Goal: Task Accomplishment & Management: Complete application form

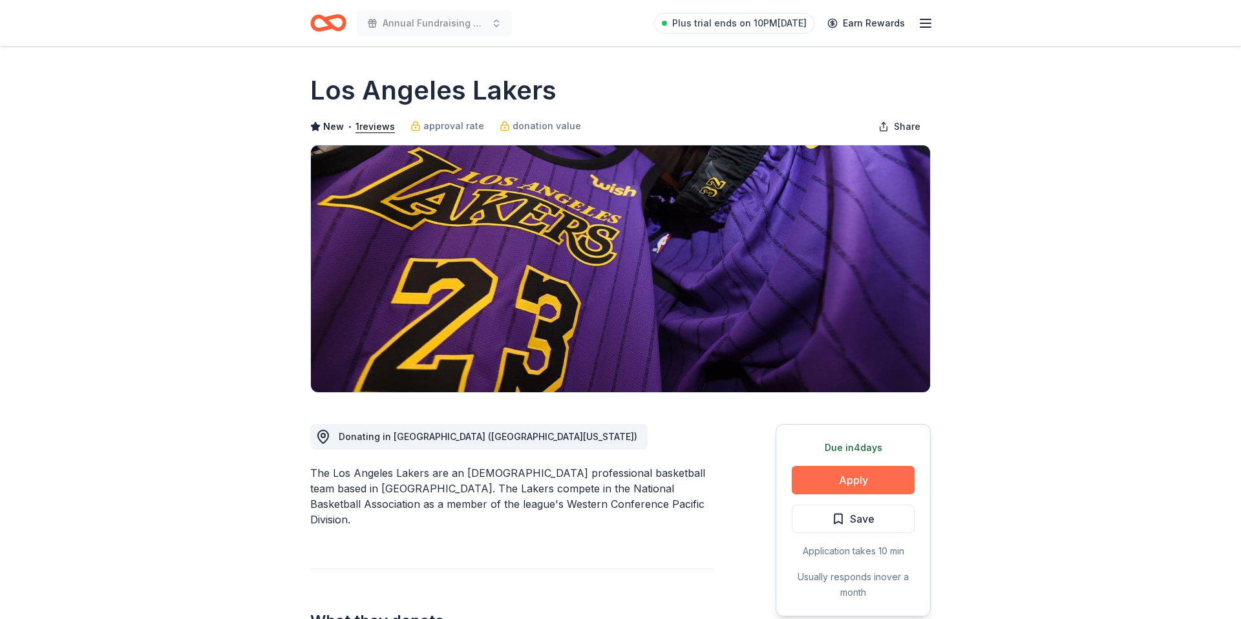
click at [878, 470] on button "Apply" at bounding box center [853, 480] width 123 height 28
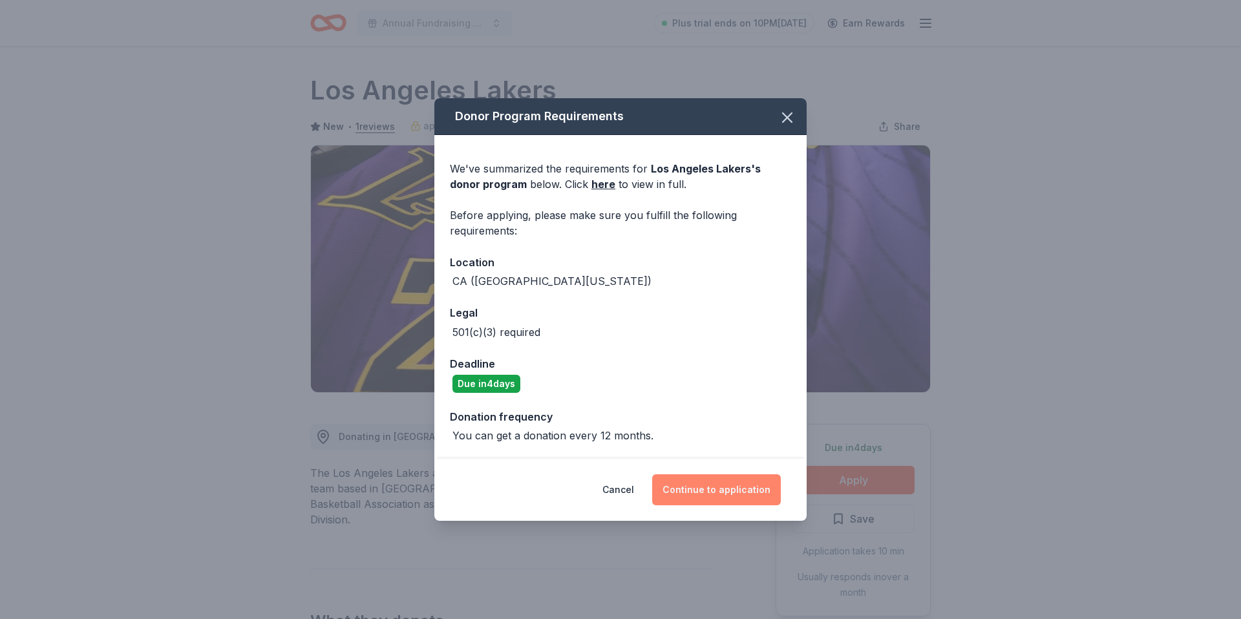
click at [717, 487] on button "Continue to application" at bounding box center [716, 489] width 129 height 31
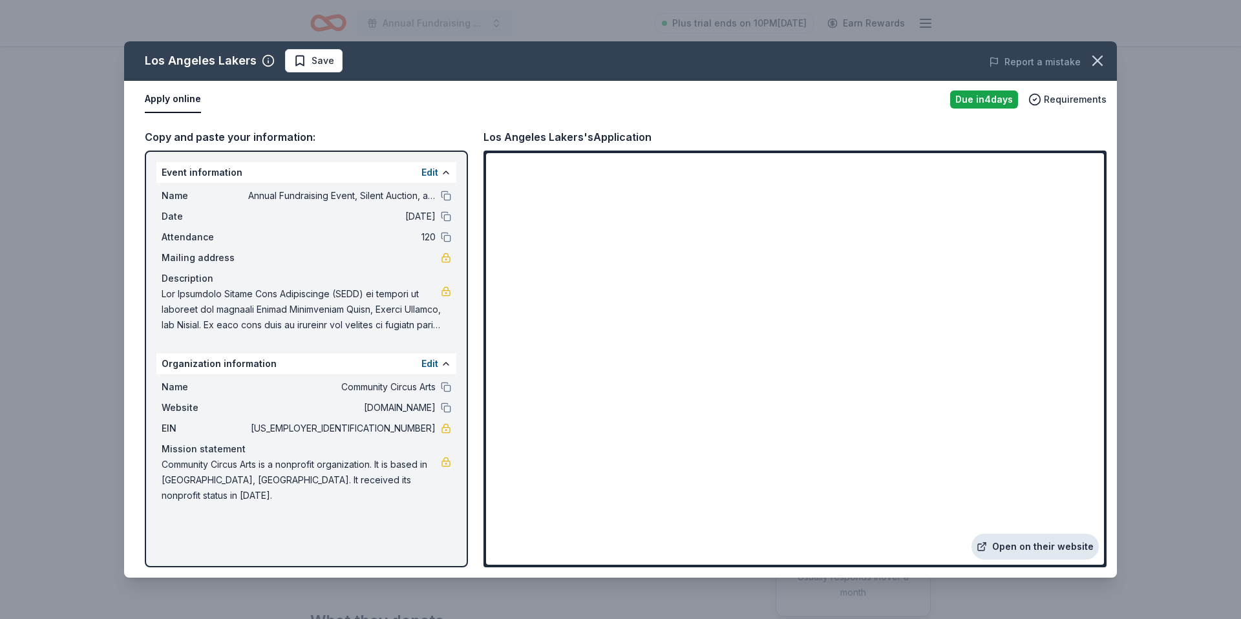
click at [1006, 551] on link "Open on their website" at bounding box center [1034, 547] width 127 height 26
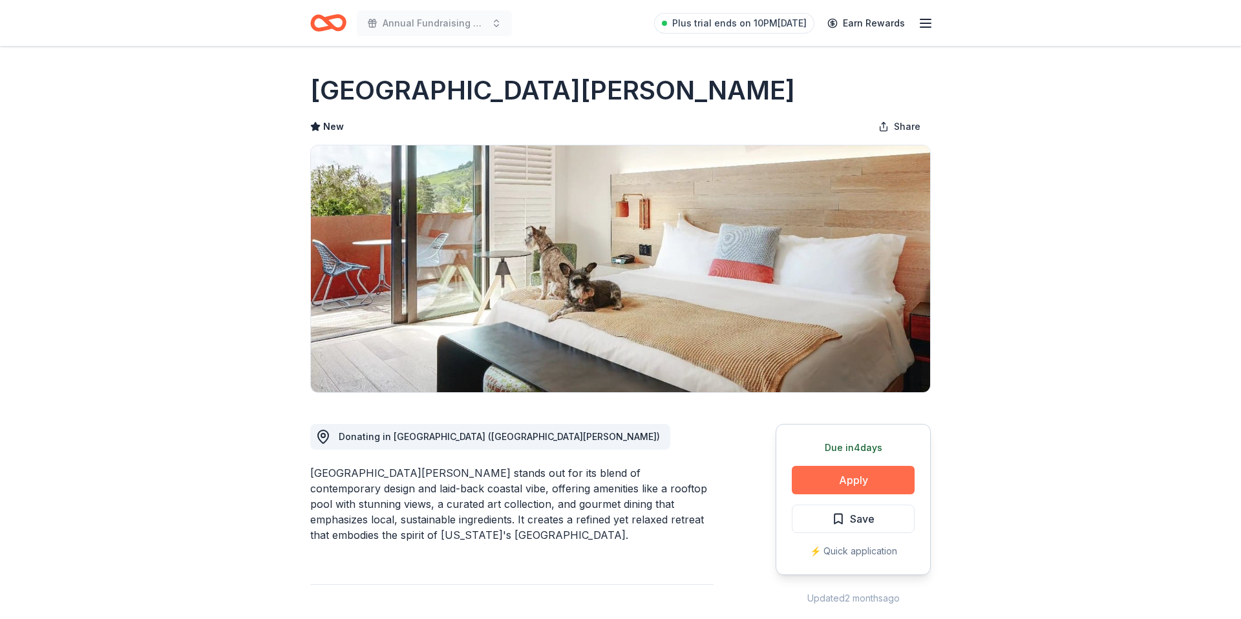
click at [820, 478] on button "Apply" at bounding box center [853, 480] width 123 height 28
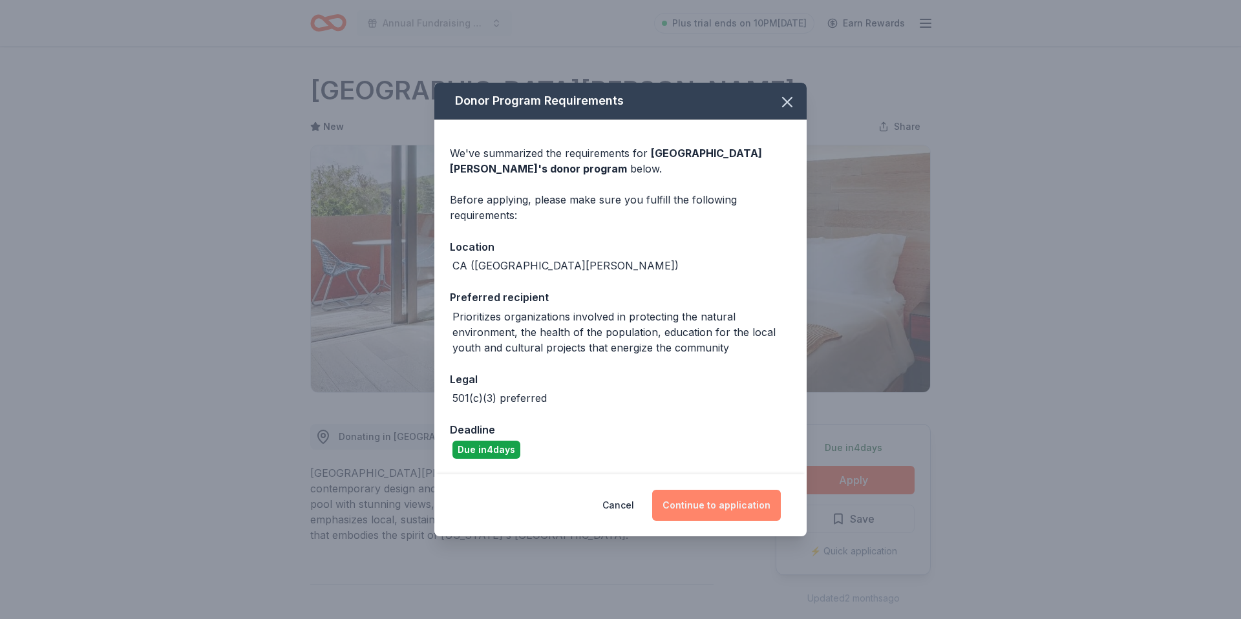
click at [692, 502] on button "Continue to application" at bounding box center [716, 505] width 129 height 31
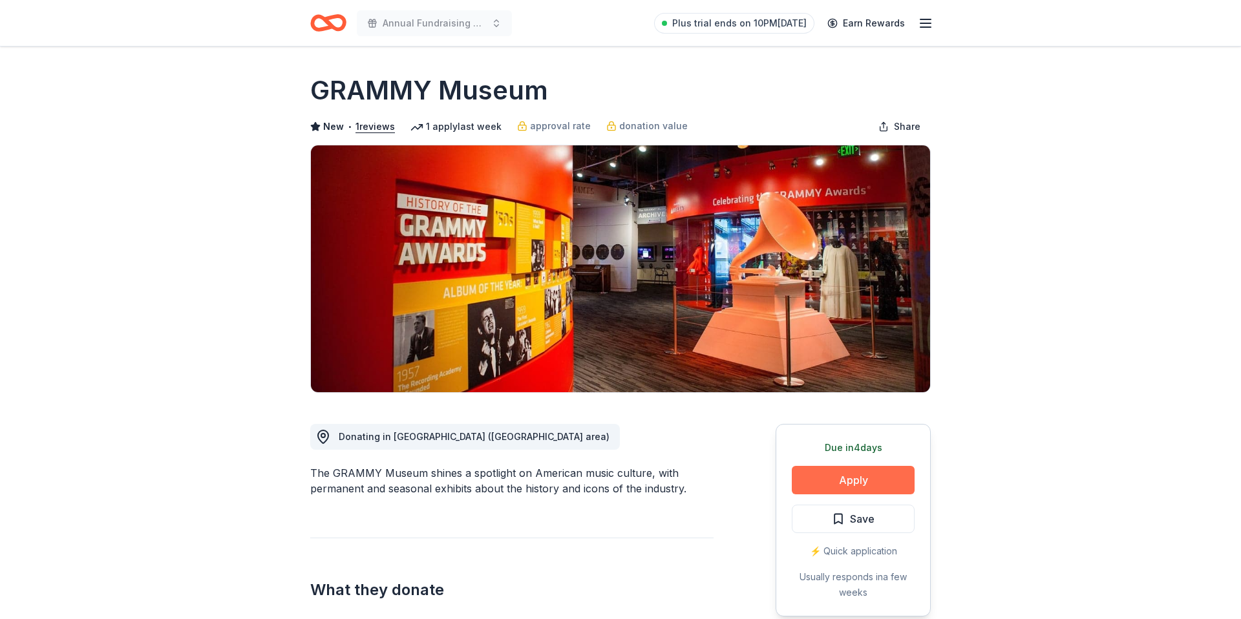
click at [829, 489] on button "Apply" at bounding box center [853, 480] width 123 height 28
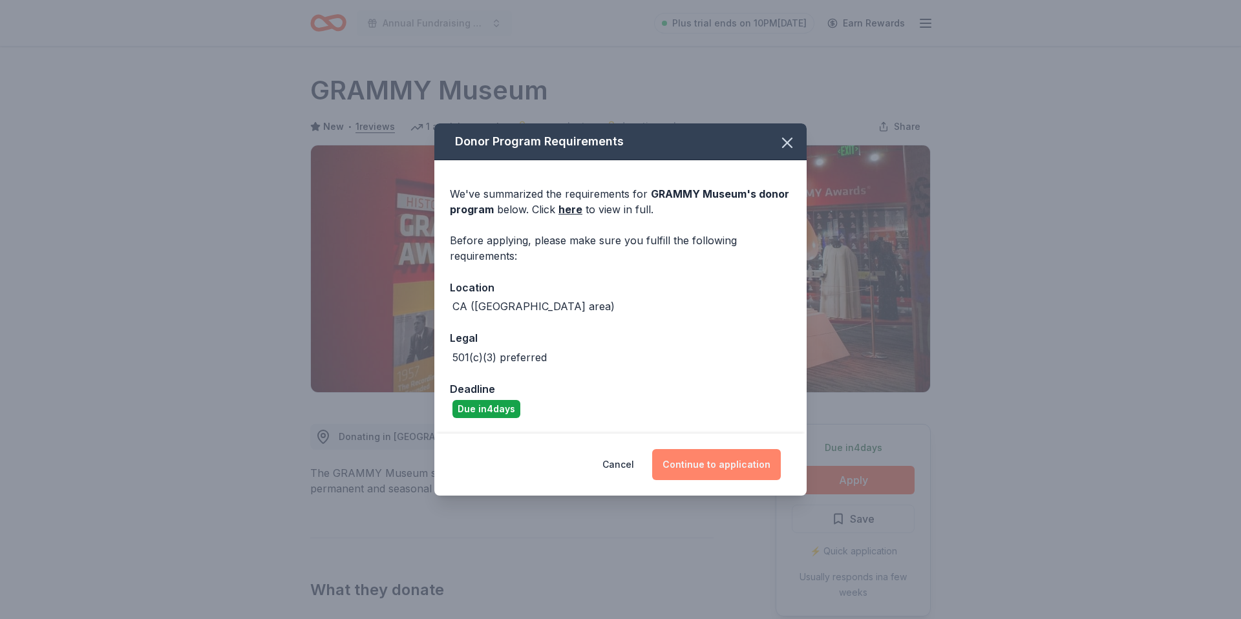
click at [688, 464] on button "Continue to application" at bounding box center [716, 464] width 129 height 31
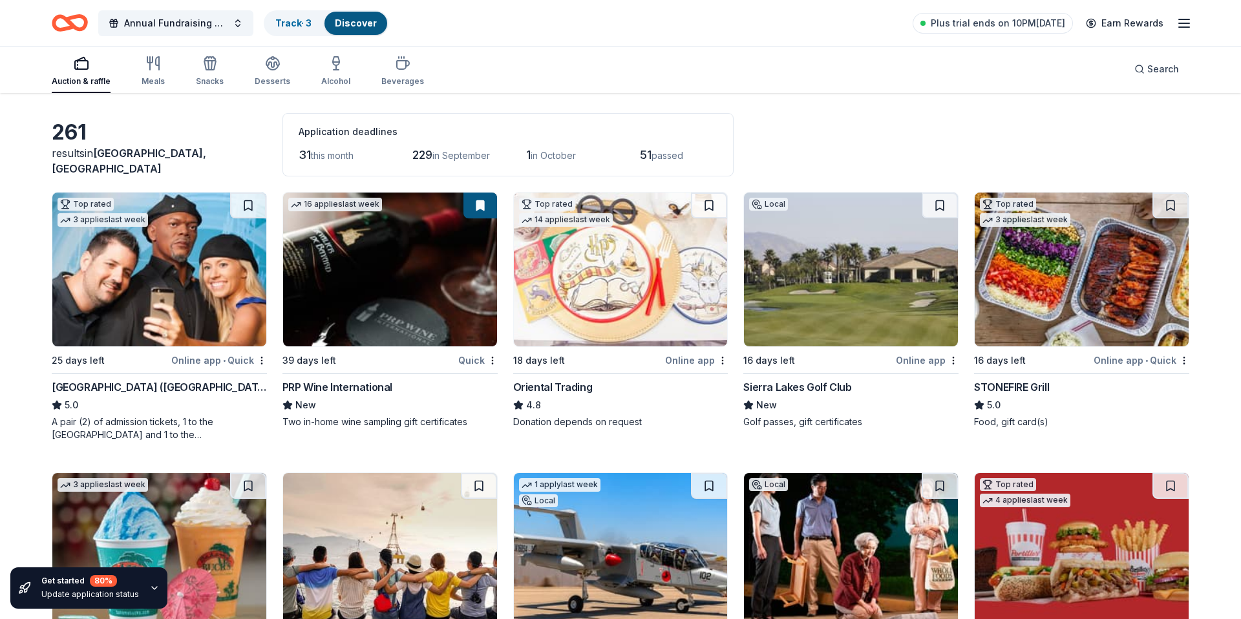
scroll to position [47, 0]
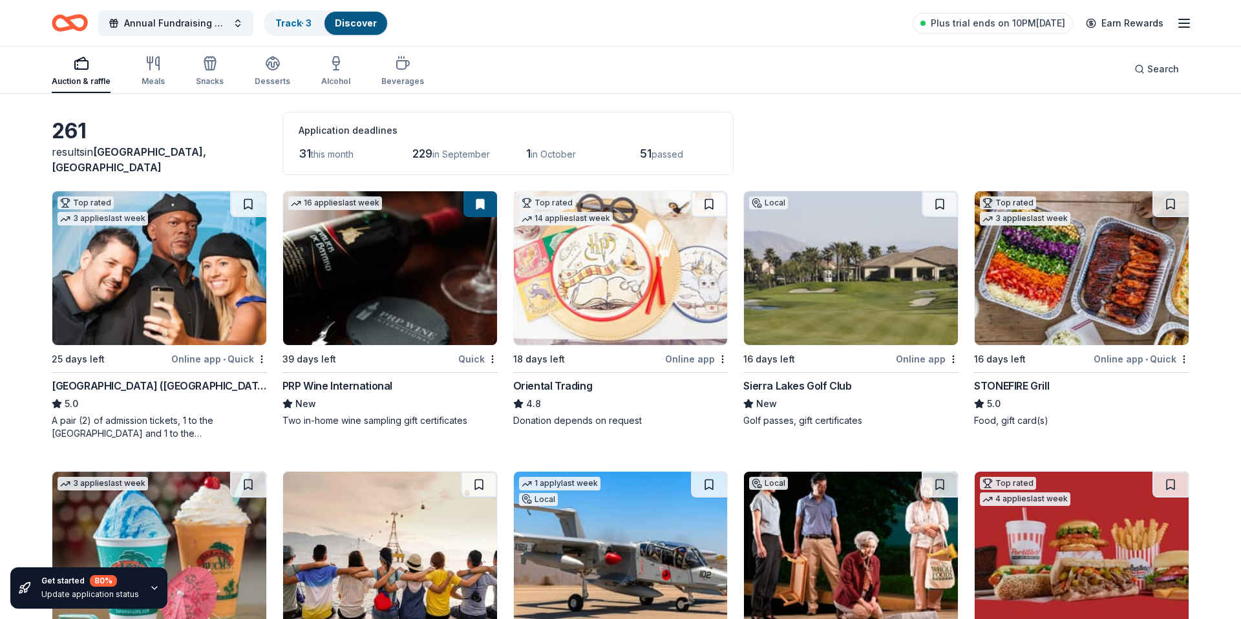
click at [1048, 326] on img at bounding box center [1082, 268] width 214 height 154
click at [866, 260] on img at bounding box center [851, 268] width 214 height 154
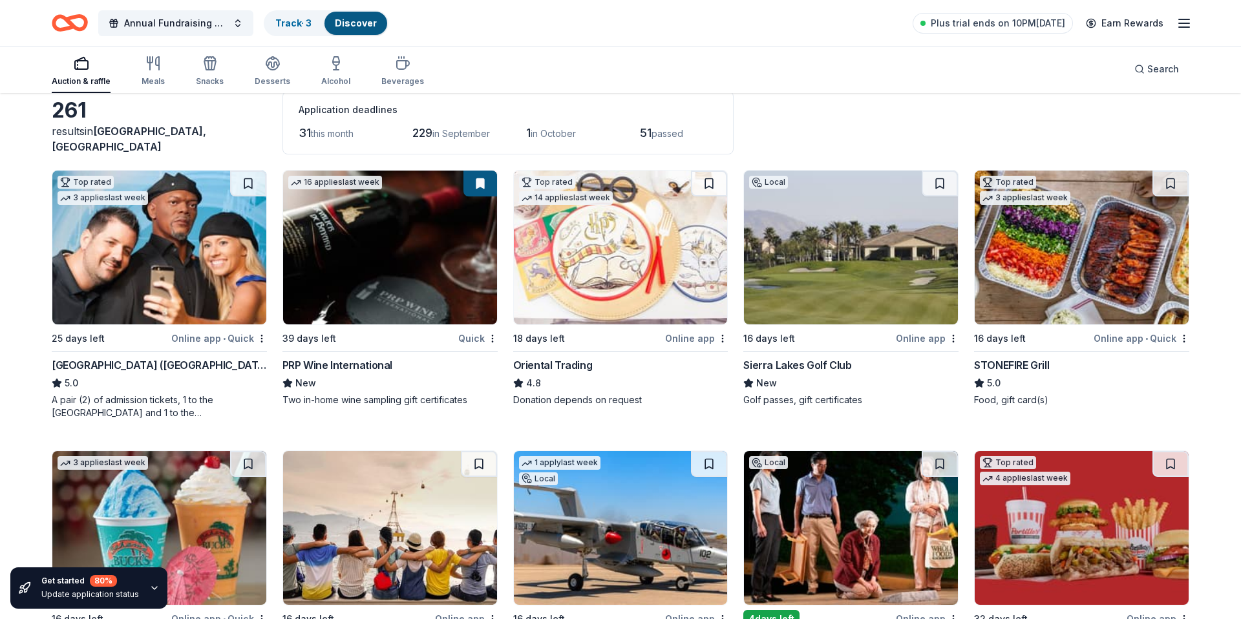
scroll to position [67, 0]
click at [893, 282] on img at bounding box center [851, 248] width 214 height 154
click at [302, 23] on link "Track · 3" at bounding box center [293, 22] width 36 height 11
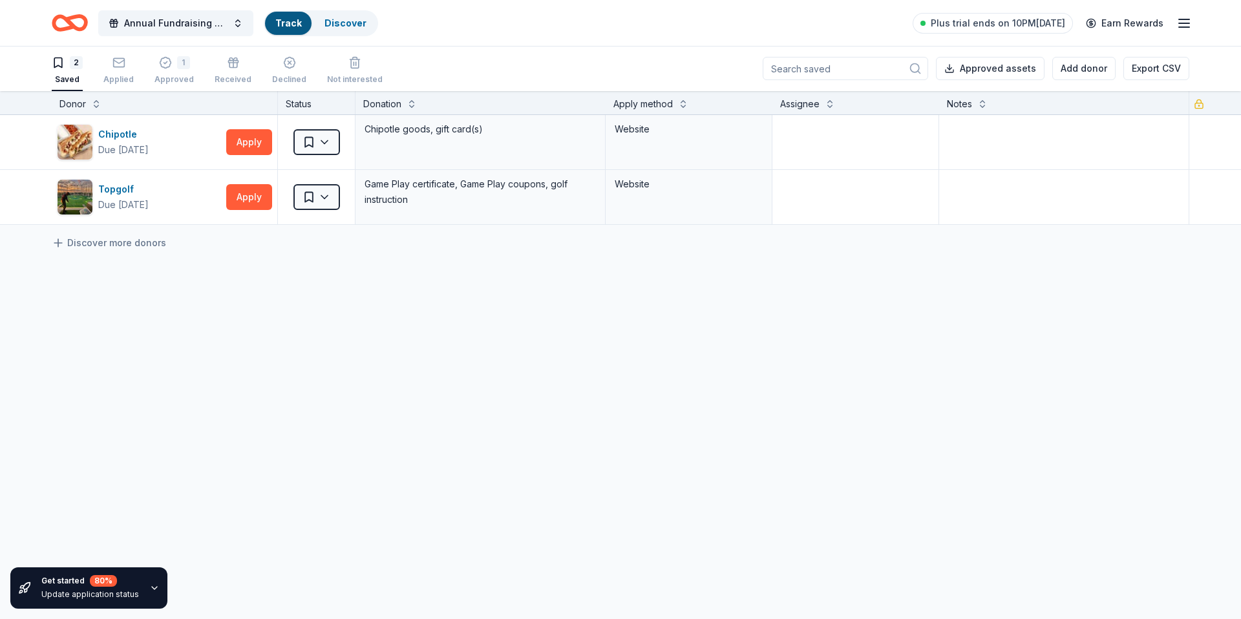
scroll to position [1, 0]
click at [146, 21] on span "Annual Fundraising Event, Silent Auction, and Raffle" at bounding box center [175, 24] width 103 height 16
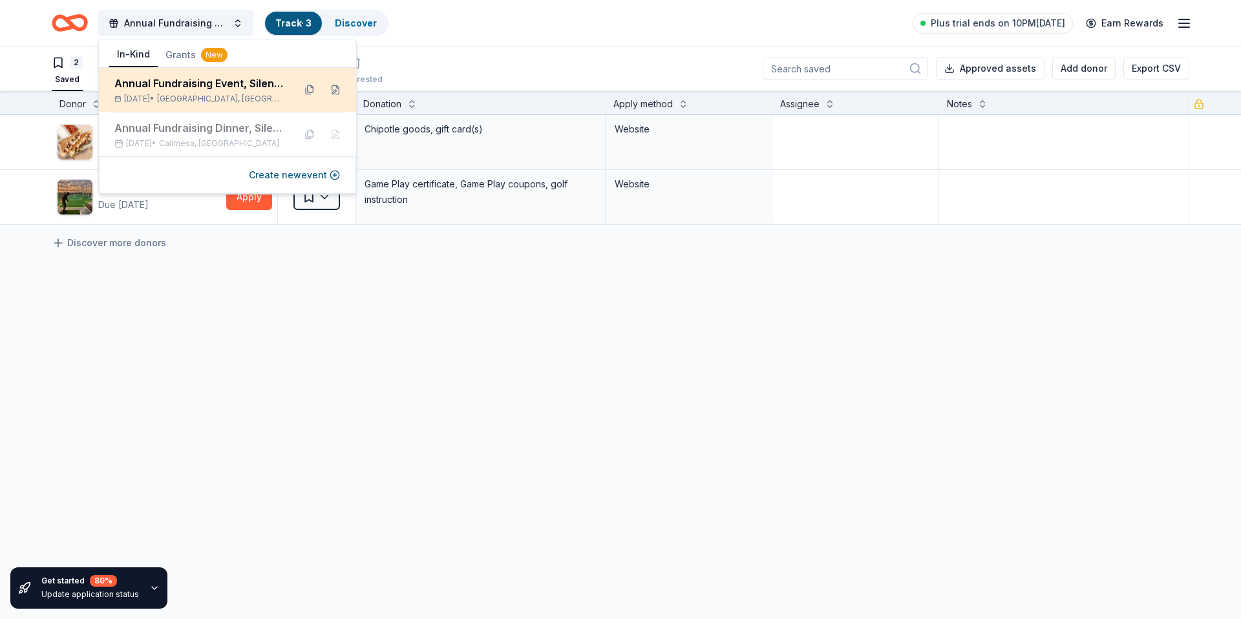
click at [171, 84] on div "Annual Fundraising Event, Silent Auction, and Raffle" at bounding box center [198, 84] width 169 height 16
click at [183, 91] on div "Annual Fundraising Event, Silent Auction, and Raffle Oct 04, 2025 • Redlands, CA" at bounding box center [198, 90] width 169 height 28
click at [197, 82] on div "Annual Fundraising Event, Silent Auction, and Raffle" at bounding box center [198, 84] width 169 height 16
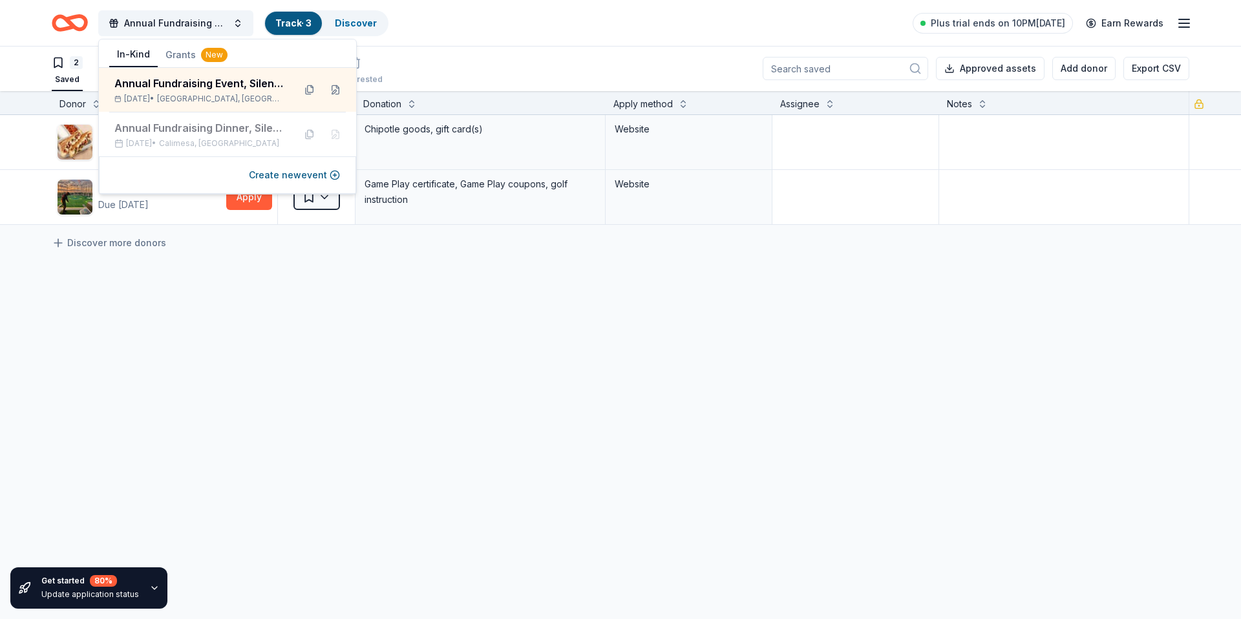
click at [198, 251] on div "Discover more donors" at bounding box center [620, 243] width 1241 height 36
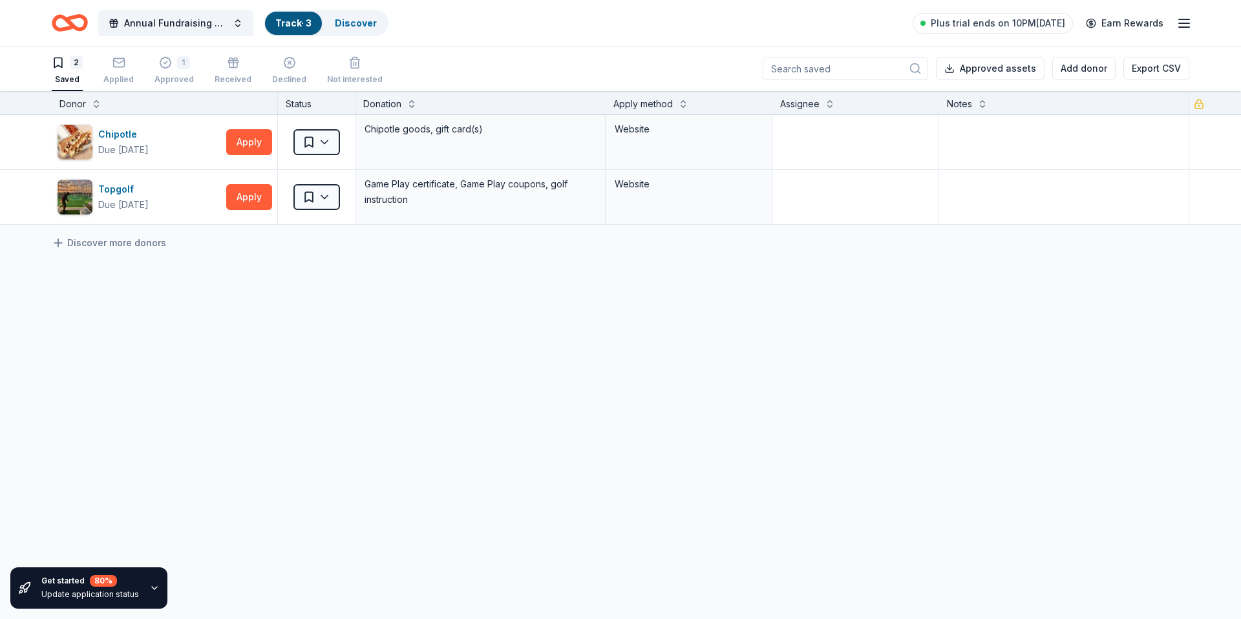
click at [65, 16] on icon "Home" at bounding box center [64, 22] width 20 height 13
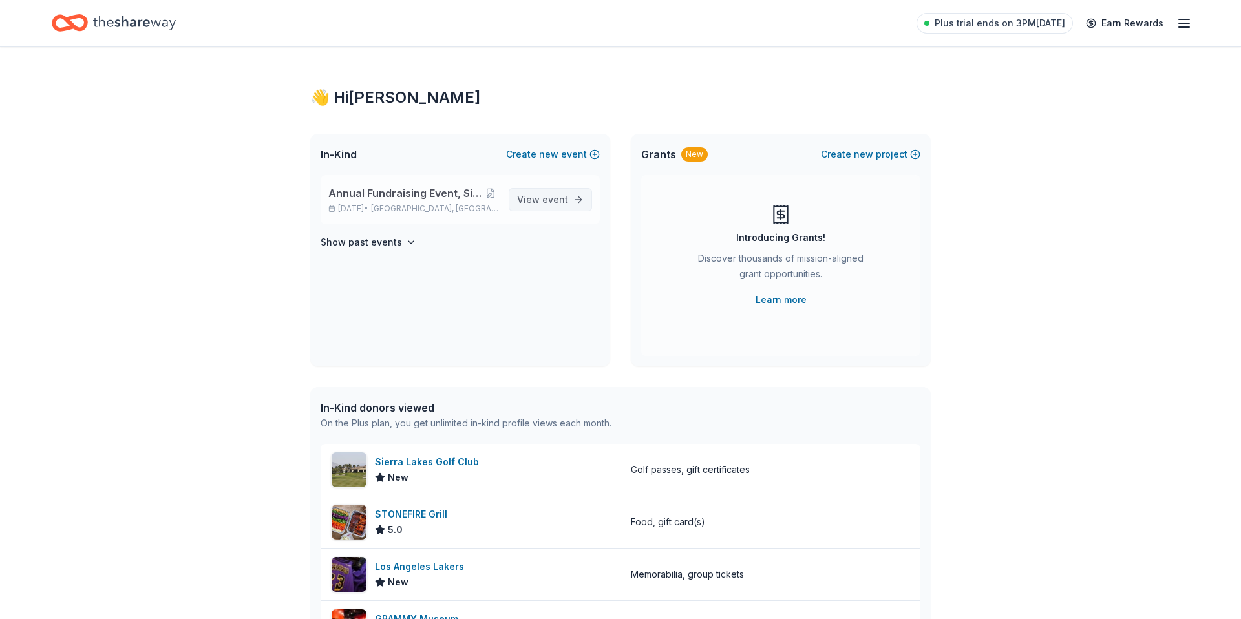
click at [532, 196] on span "View event" at bounding box center [542, 200] width 51 height 16
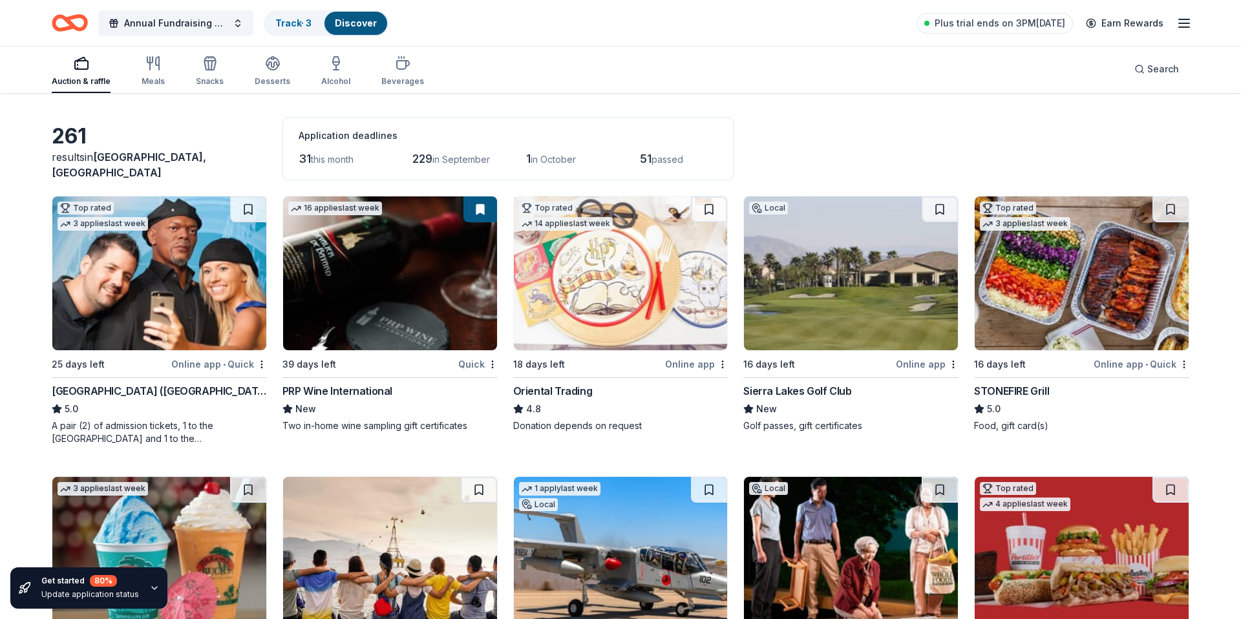
scroll to position [41, 0]
click at [381, 286] on img at bounding box center [390, 274] width 214 height 154
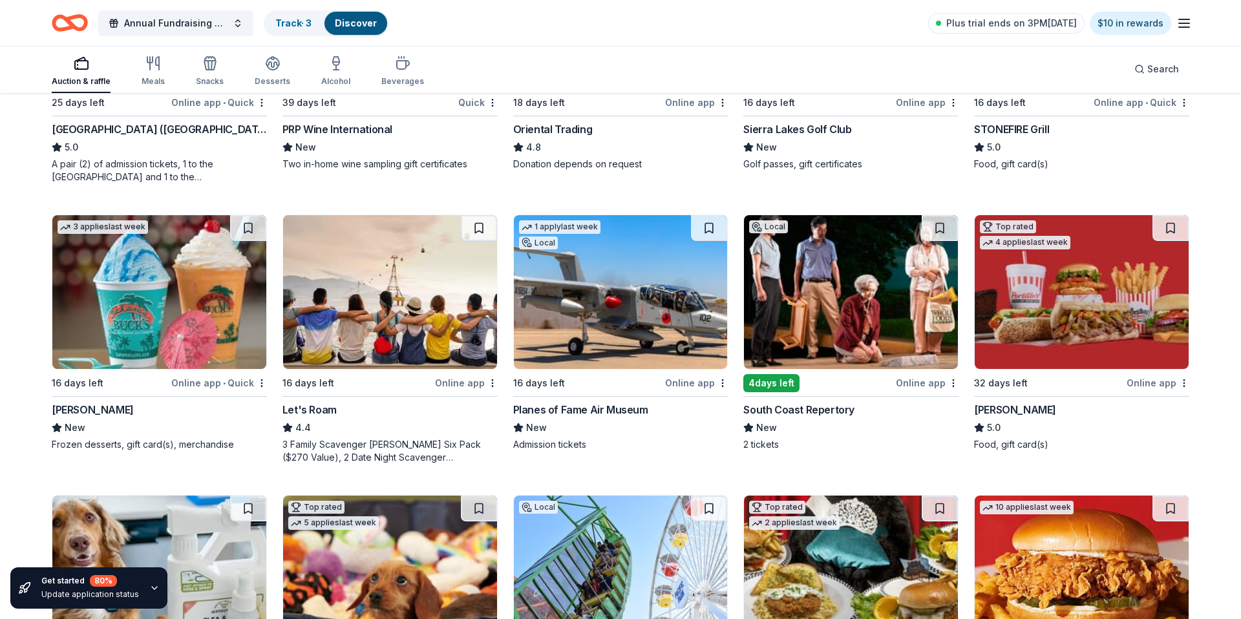
scroll to position [306, 0]
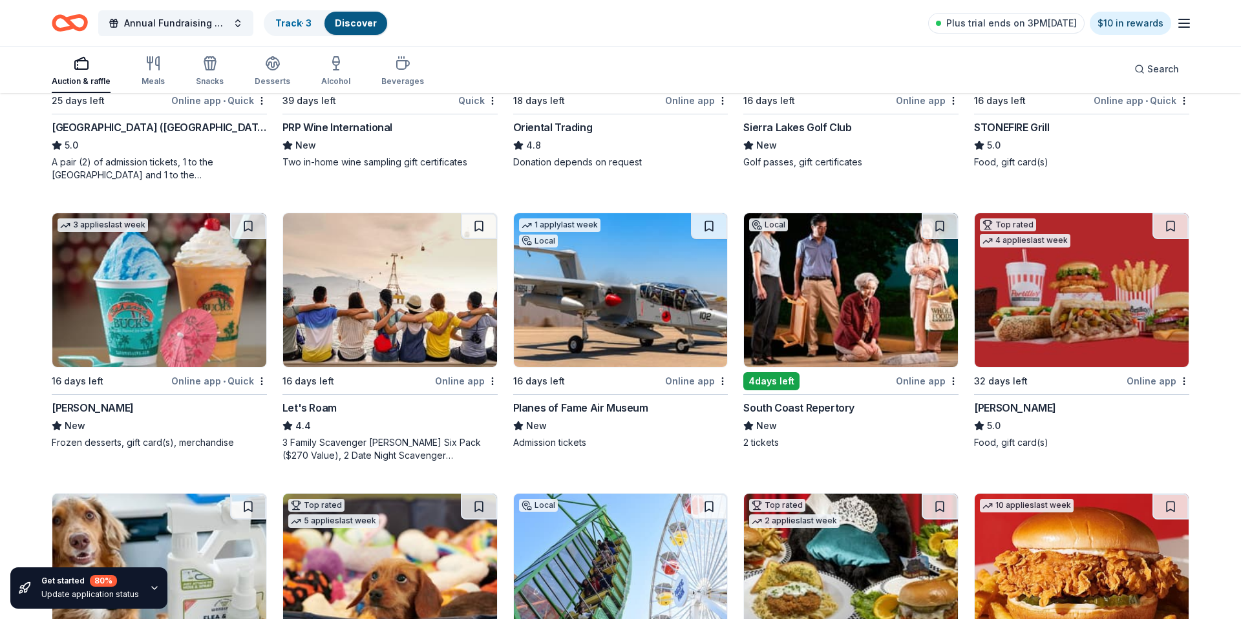
click at [397, 342] on img at bounding box center [390, 290] width 214 height 154
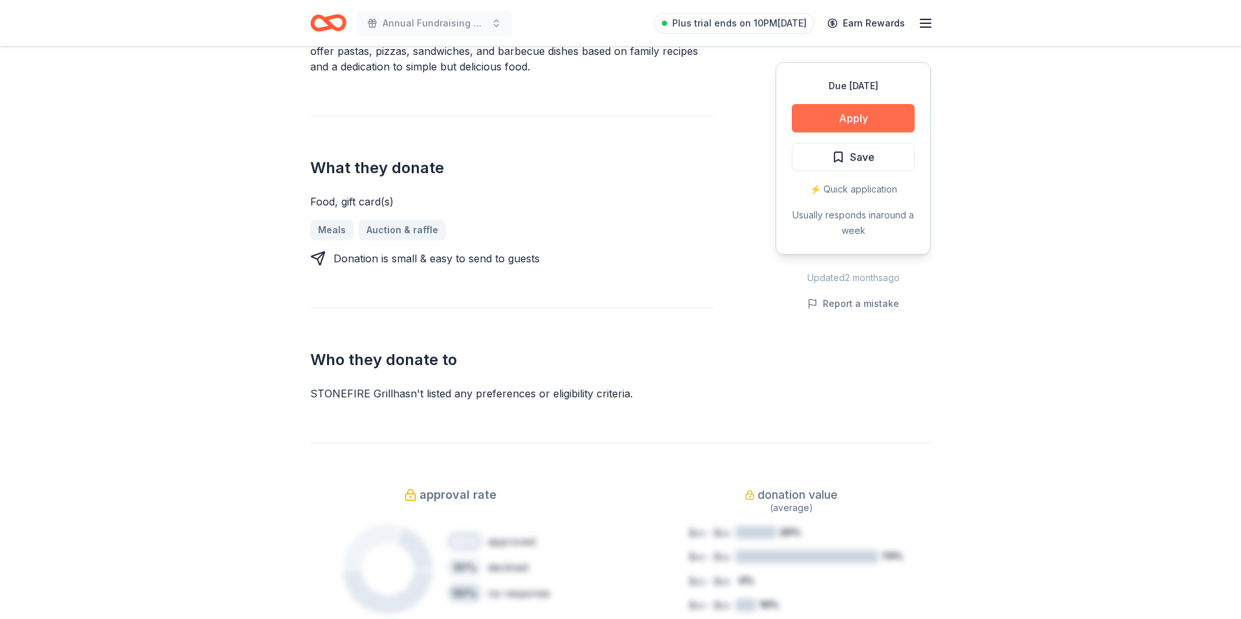
scroll to position [439, 0]
click at [879, 123] on button "Apply" at bounding box center [853, 118] width 123 height 28
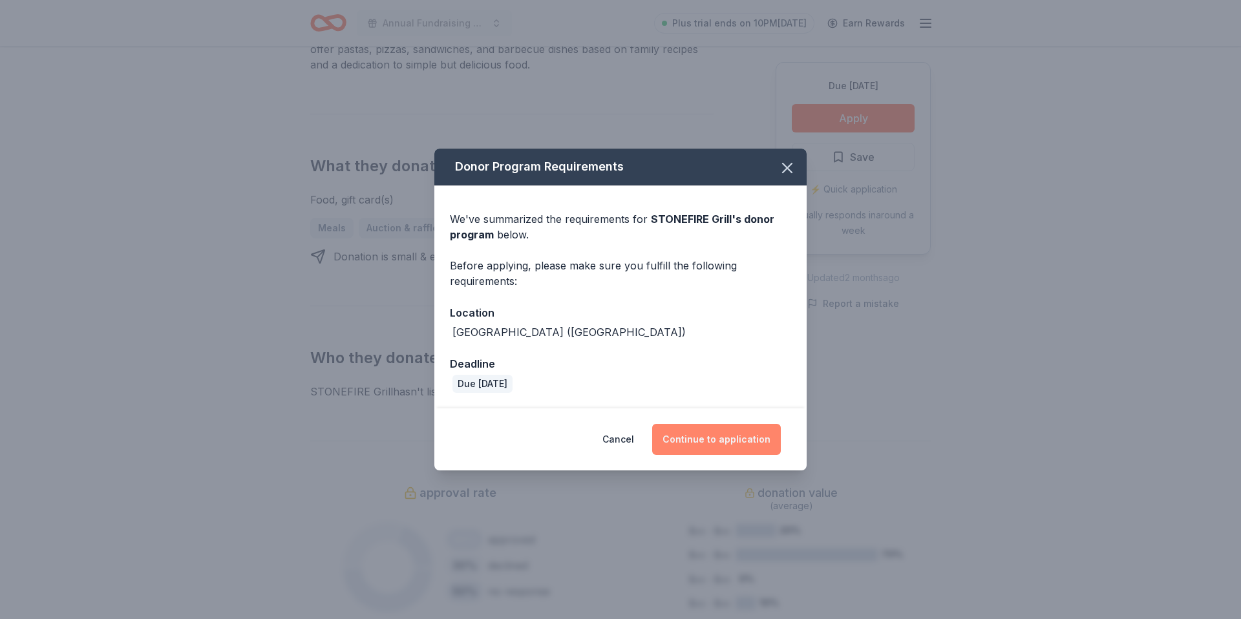
click at [691, 438] on button "Continue to application" at bounding box center [716, 439] width 129 height 31
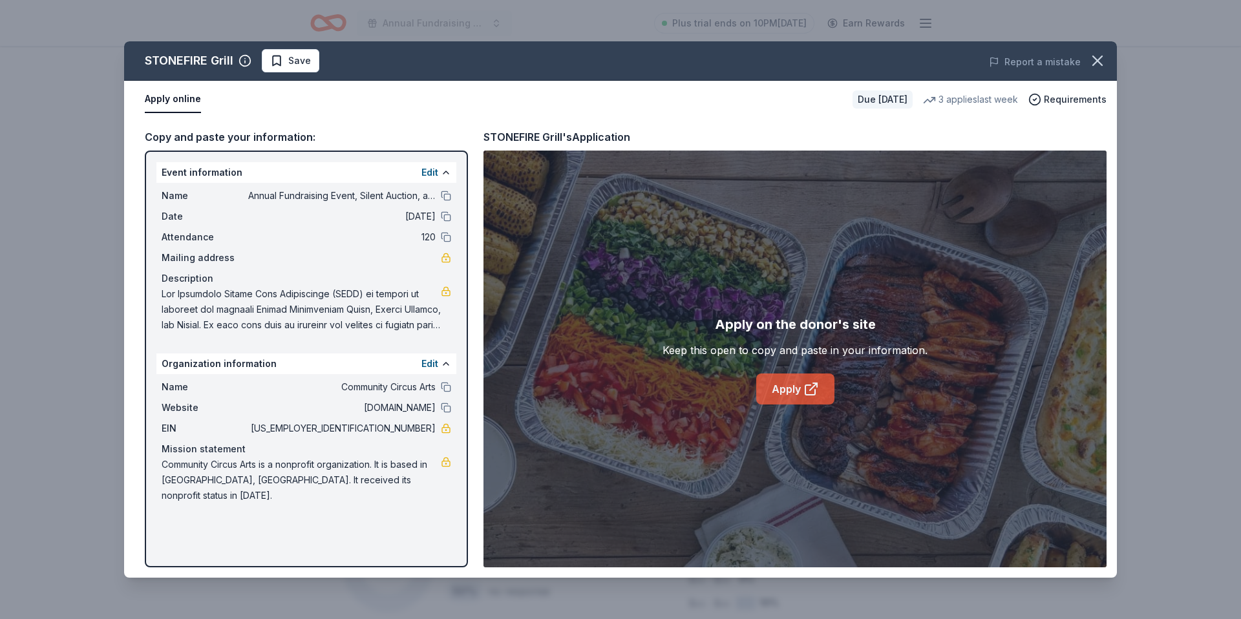
click at [795, 390] on link "Apply" at bounding box center [795, 389] width 78 height 31
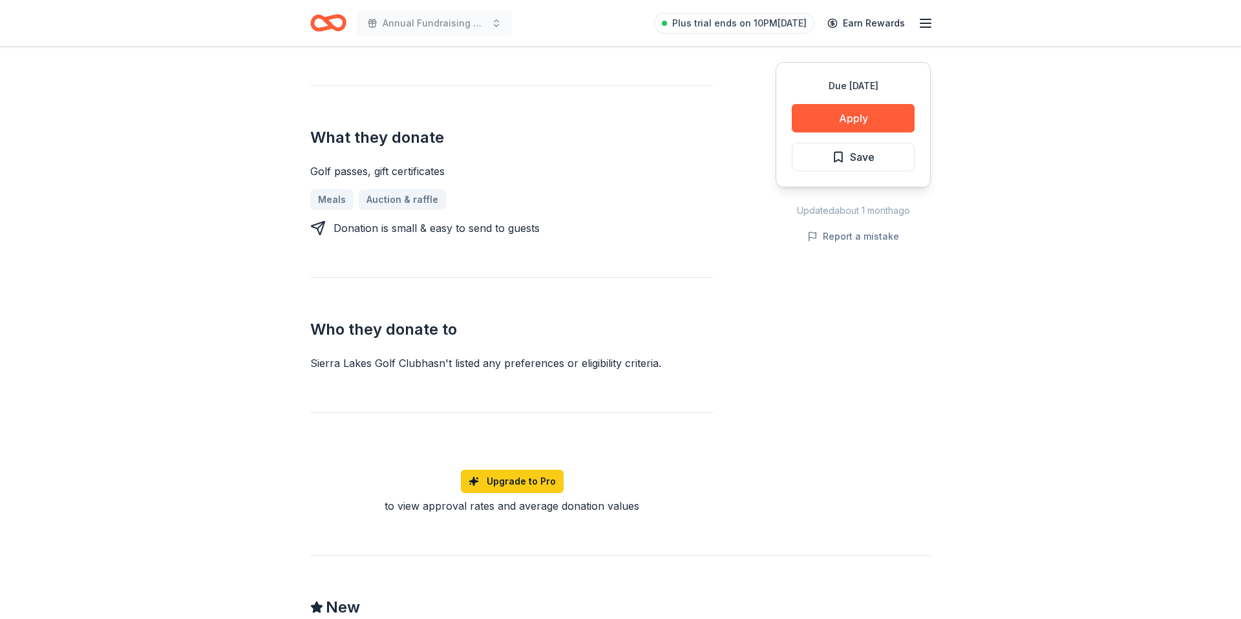
scroll to position [469, 0]
click at [856, 120] on button "Apply" at bounding box center [853, 118] width 123 height 28
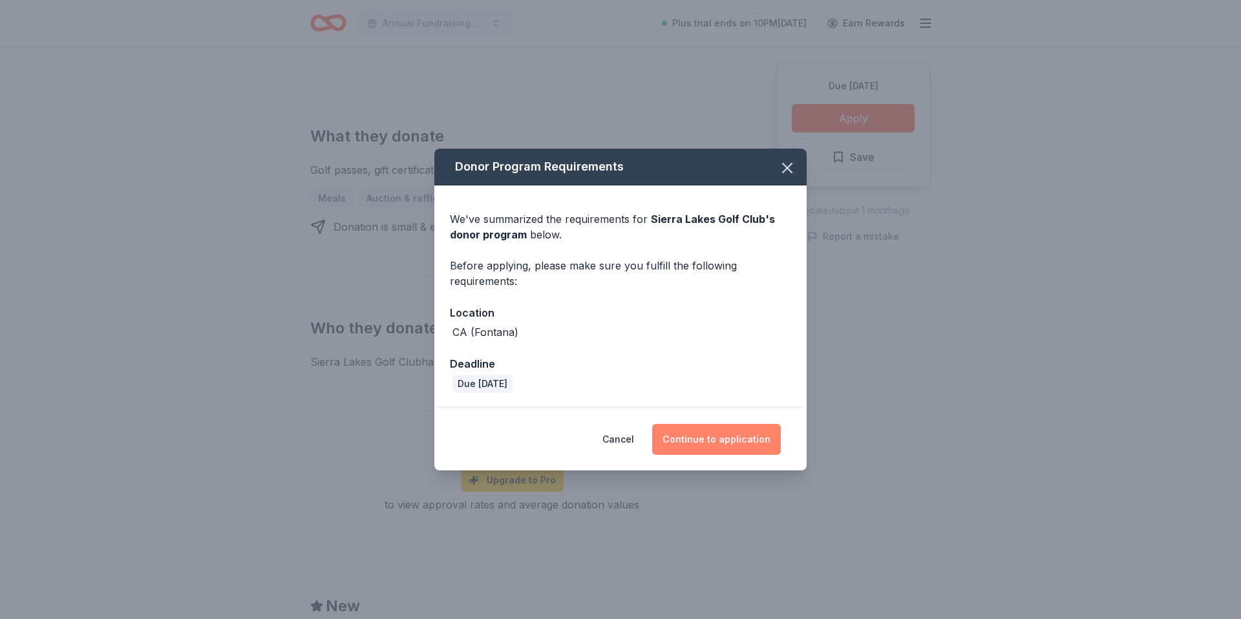
click at [691, 434] on button "Continue to application" at bounding box center [716, 439] width 129 height 31
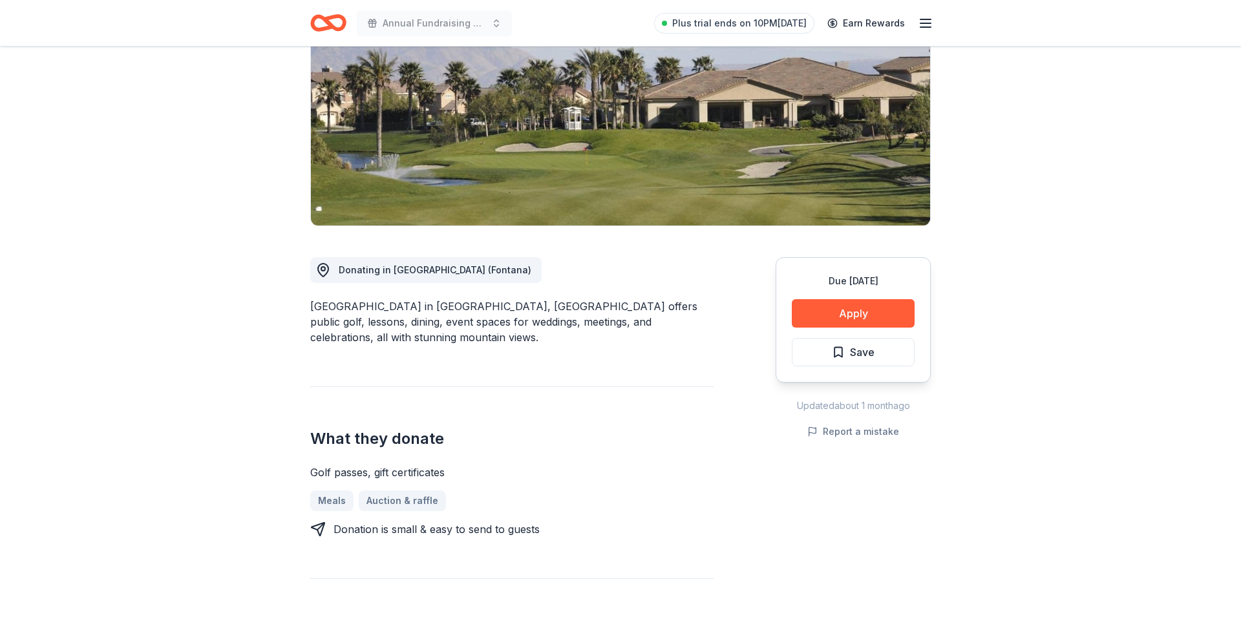
scroll to position [182, 0]
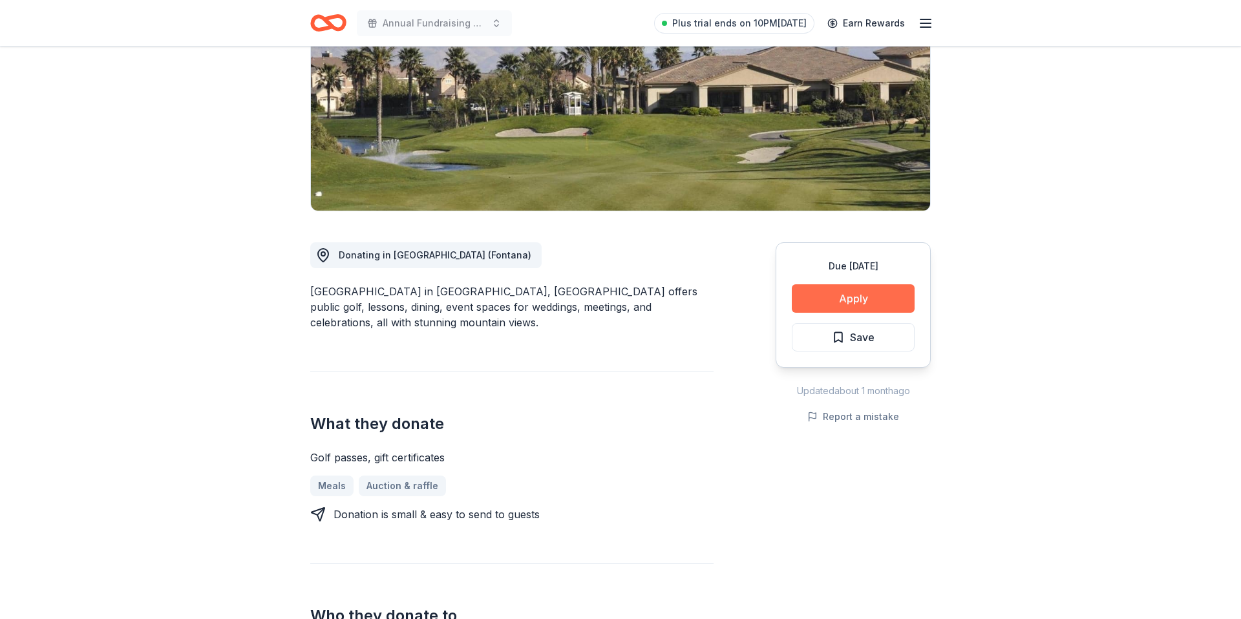
click at [812, 291] on button "Apply" at bounding box center [853, 298] width 123 height 28
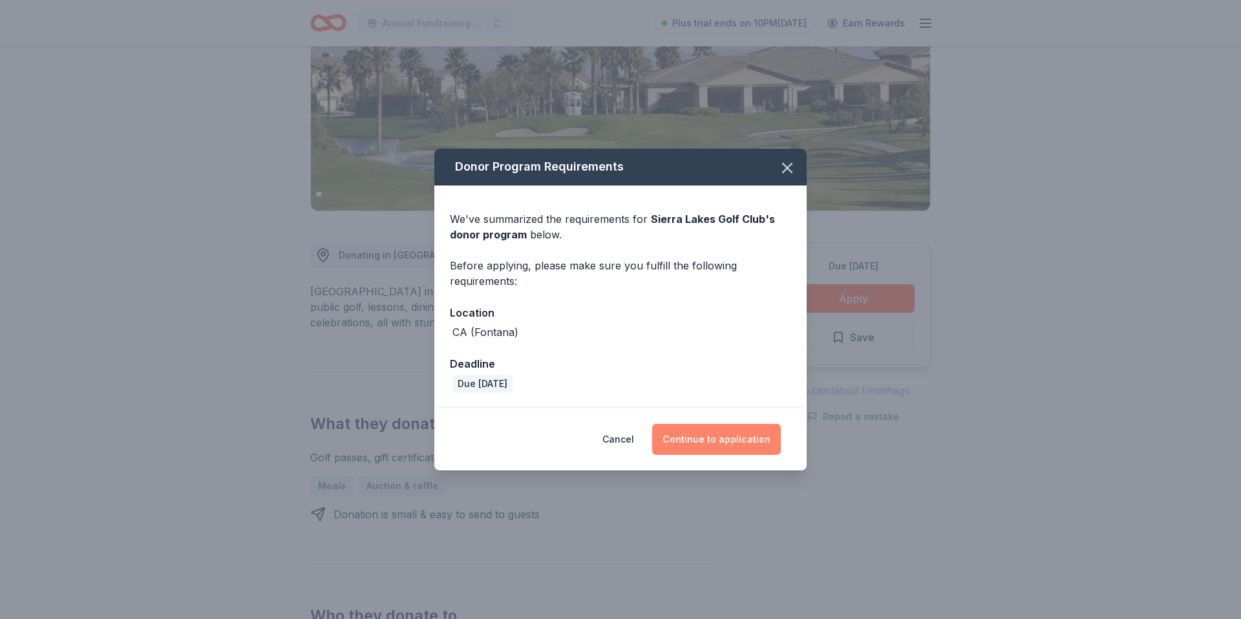
click at [730, 441] on button "Continue to application" at bounding box center [716, 439] width 129 height 31
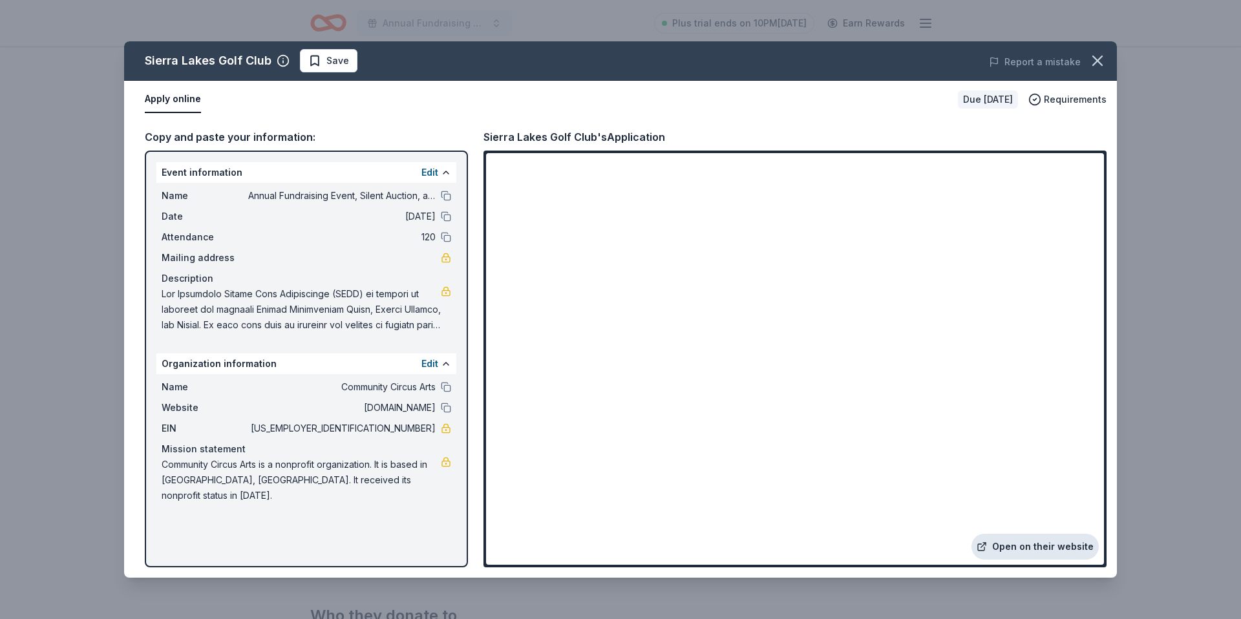
click at [1051, 539] on link "Open on their website" at bounding box center [1034, 547] width 127 height 26
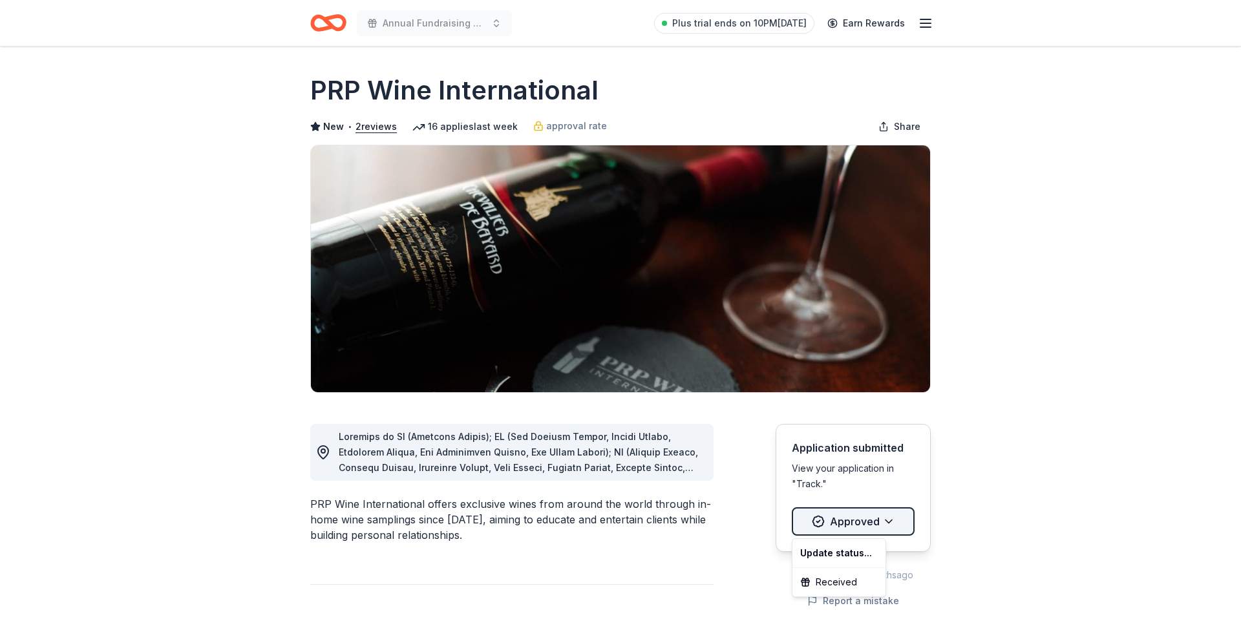
click at [863, 522] on html "Annual Fundraising Event, Silent Auction, and Raffle Plus trial ends on 10PM[DA…" at bounding box center [620, 309] width 1241 height 619
click at [734, 560] on html "Annual Fundraising Event, Silent Auction, and Raffle Plus trial ends on 10PM[DA…" at bounding box center [620, 309] width 1241 height 619
click at [837, 515] on html "Annual Fundraising Event, Silent Auction, and Raffle Plus trial ends on 10PM[DA…" at bounding box center [620, 309] width 1241 height 619
click at [834, 585] on div "Received" at bounding box center [839, 582] width 88 height 23
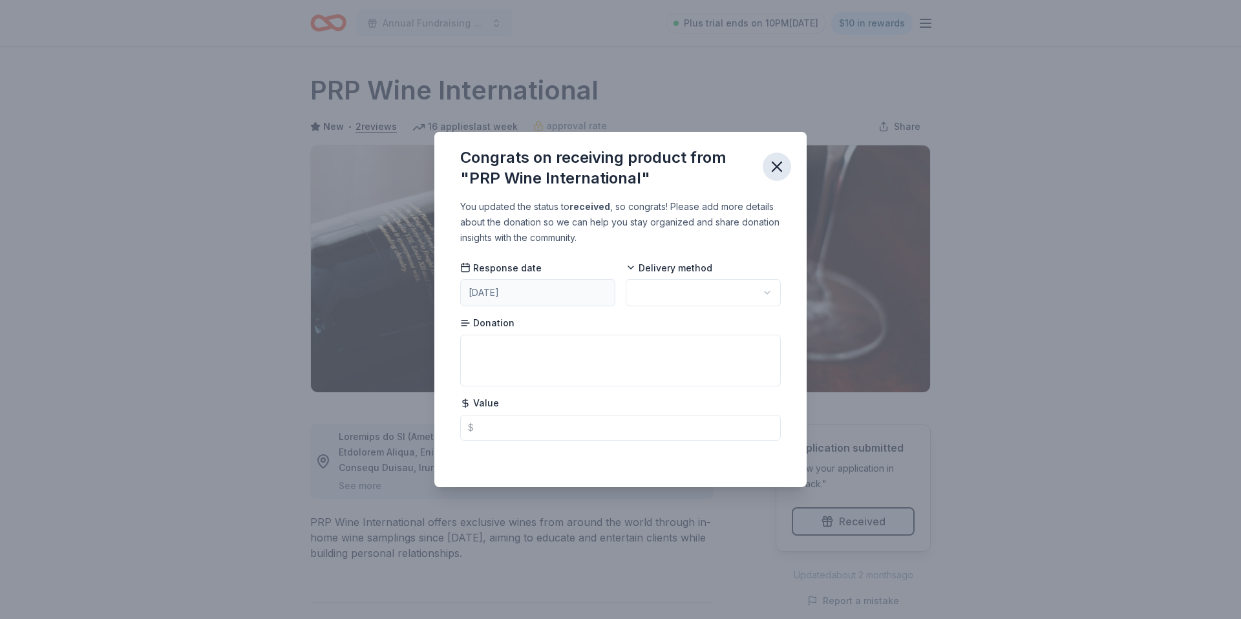
click at [778, 163] on icon "button" at bounding box center [777, 167] width 18 height 18
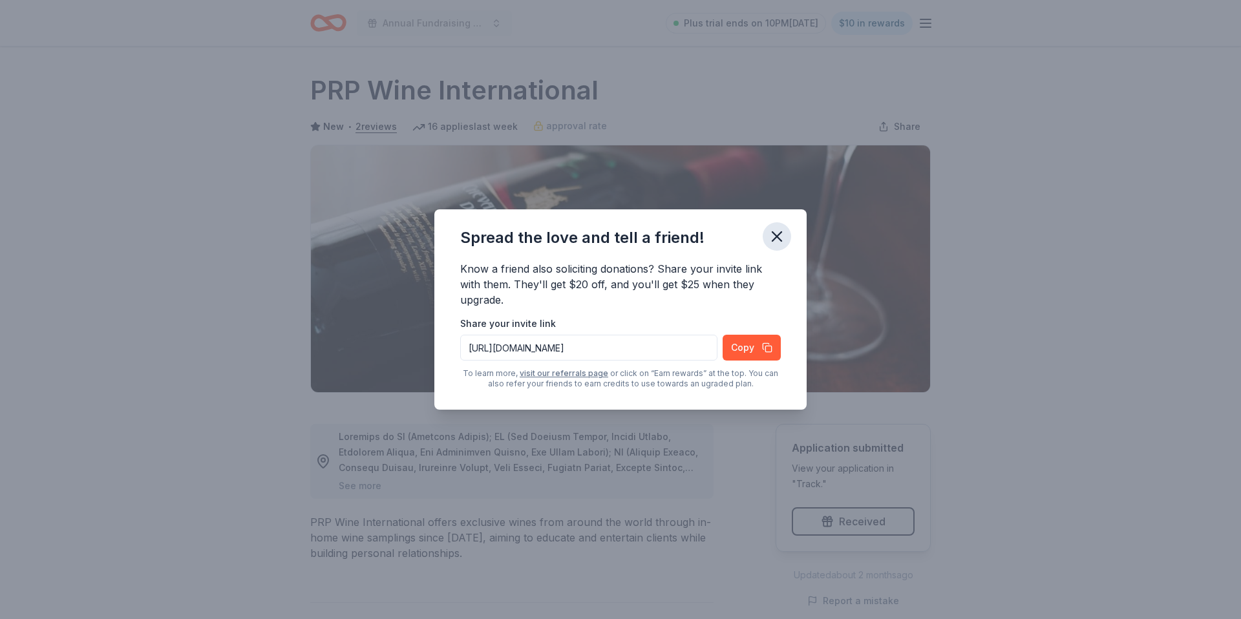
click at [777, 232] on icon "button" at bounding box center [777, 236] width 18 height 18
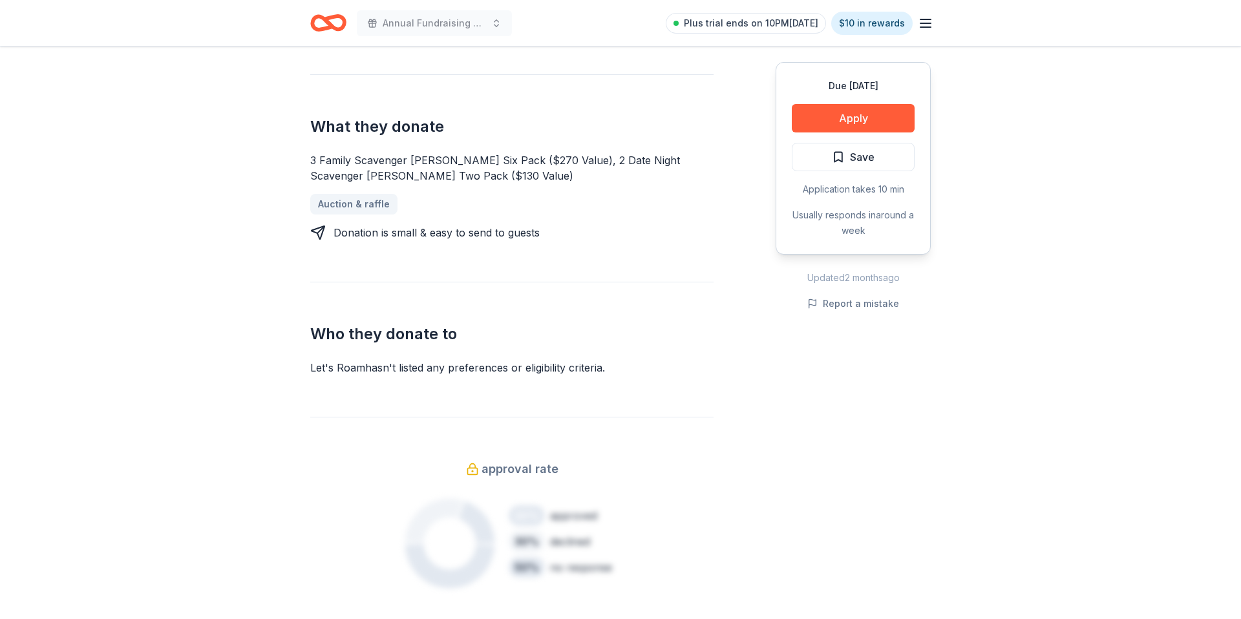
scroll to position [500, 0]
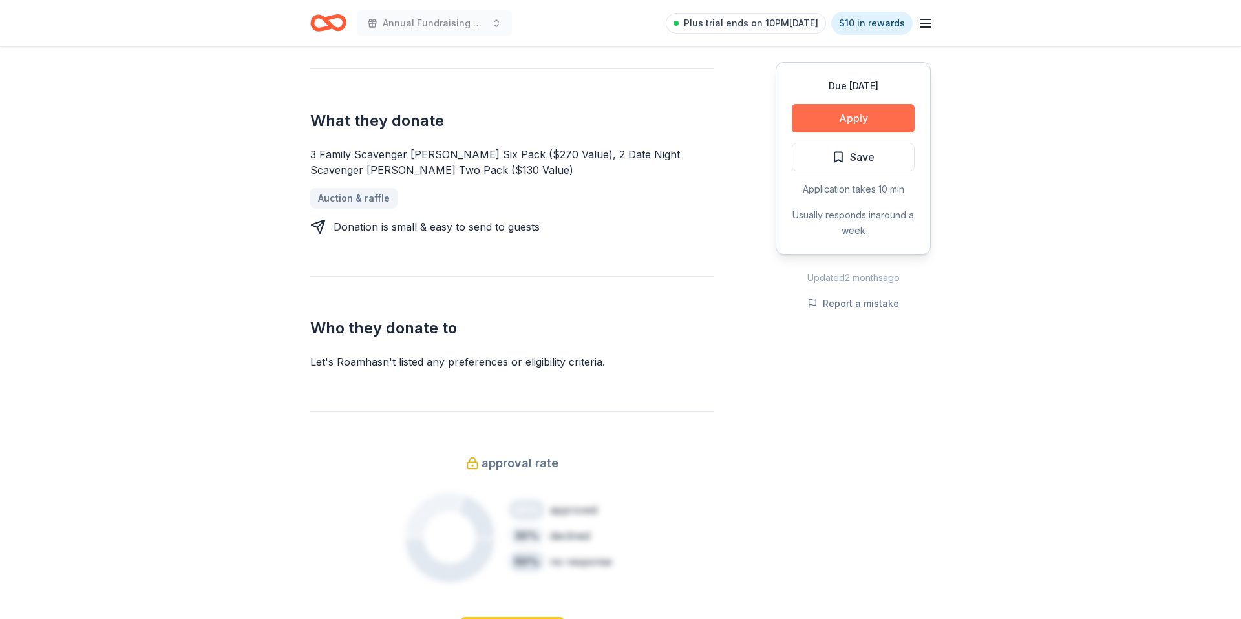
click at [856, 116] on button "Apply" at bounding box center [853, 118] width 123 height 28
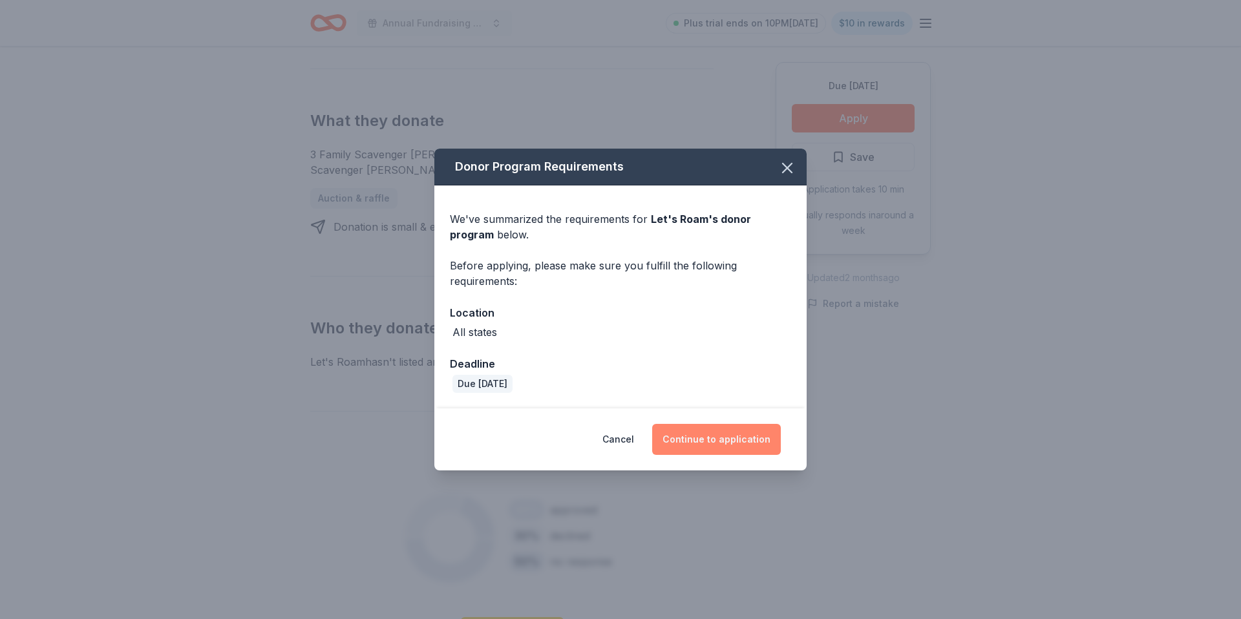
click at [717, 441] on button "Continue to application" at bounding box center [716, 439] width 129 height 31
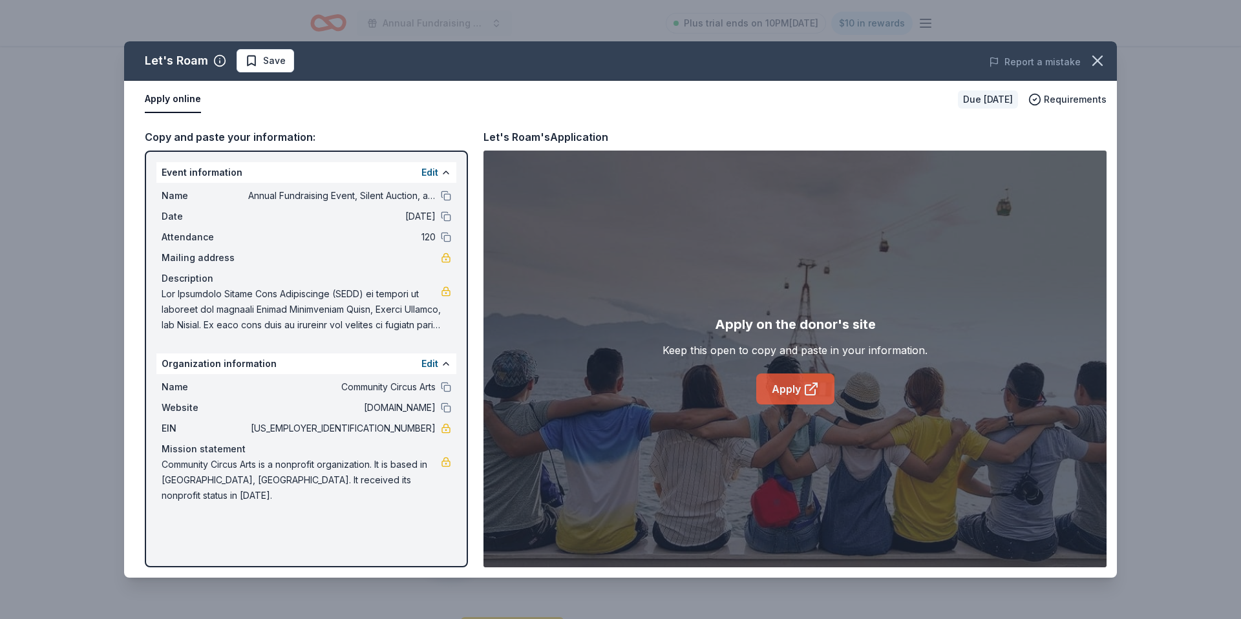
click at [794, 386] on link "Apply" at bounding box center [795, 389] width 78 height 31
click at [1101, 68] on icon "button" at bounding box center [1097, 61] width 18 height 18
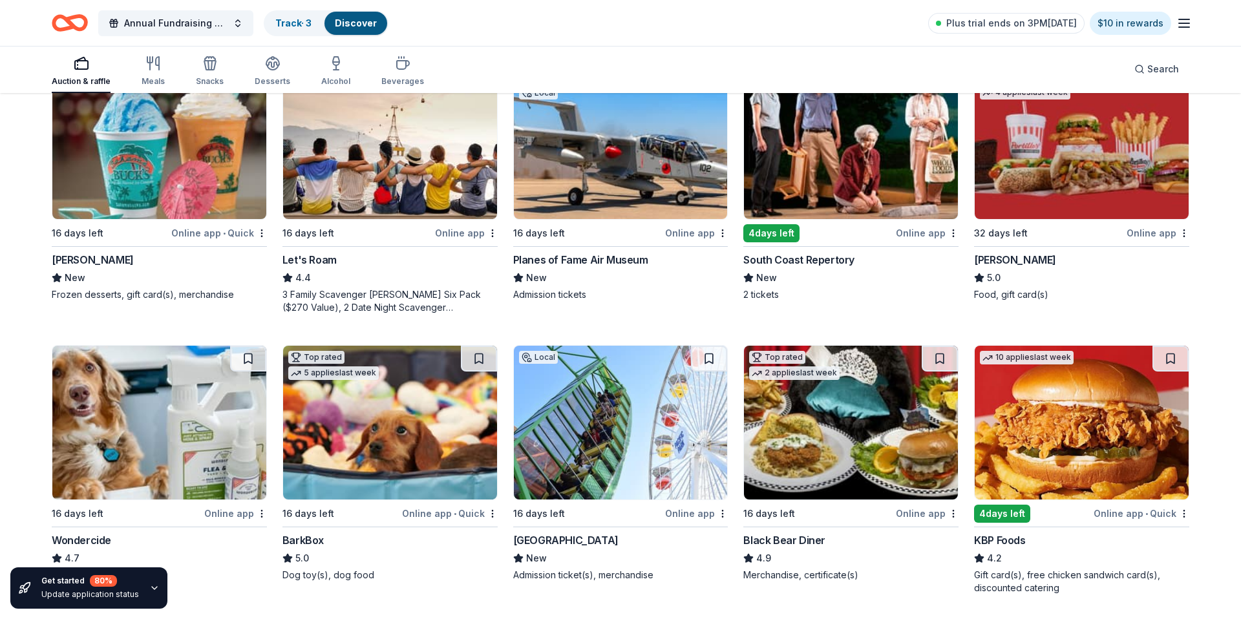
scroll to position [456, 0]
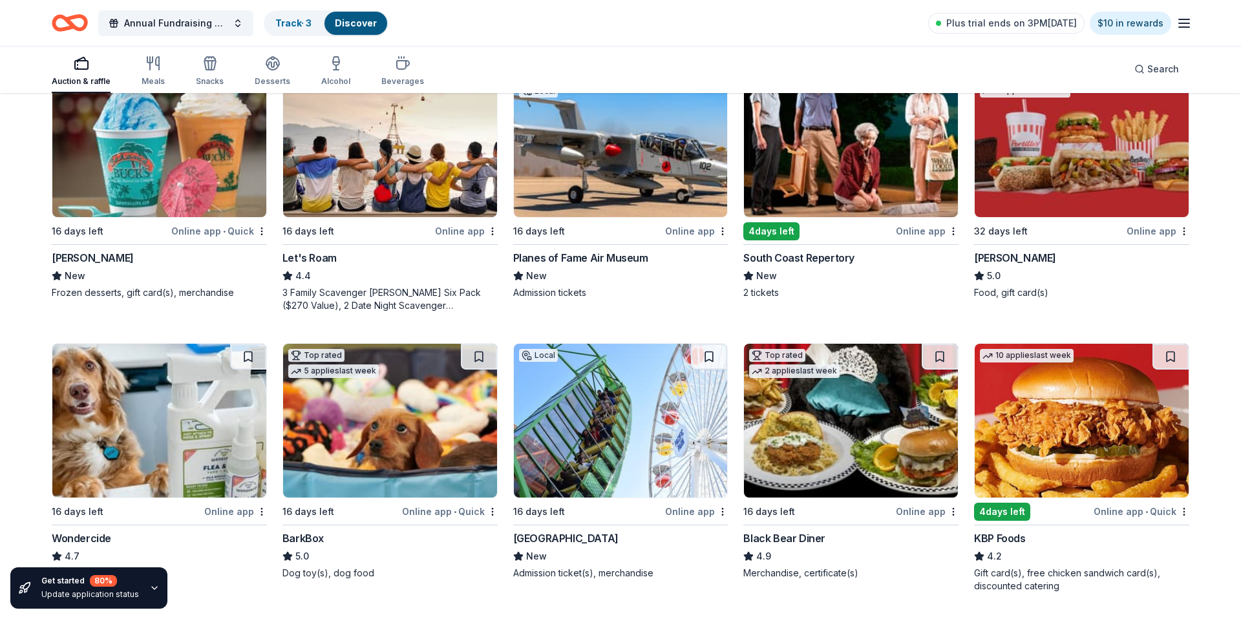
click at [1055, 175] on img at bounding box center [1082, 140] width 214 height 154
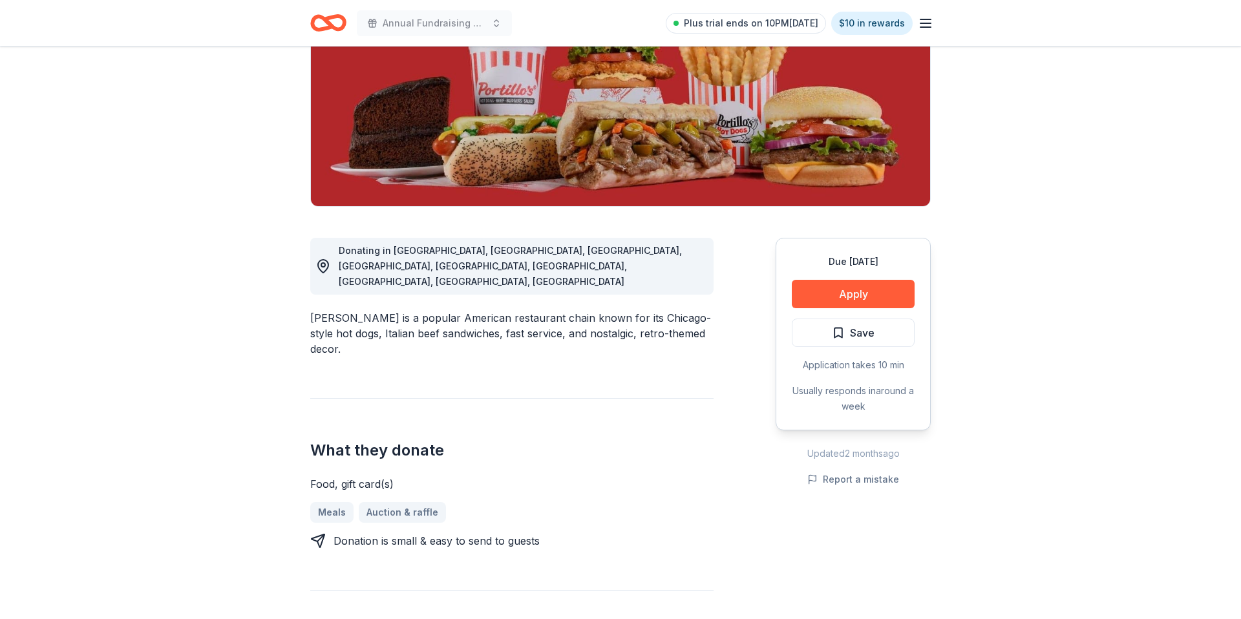
scroll to position [185, 0]
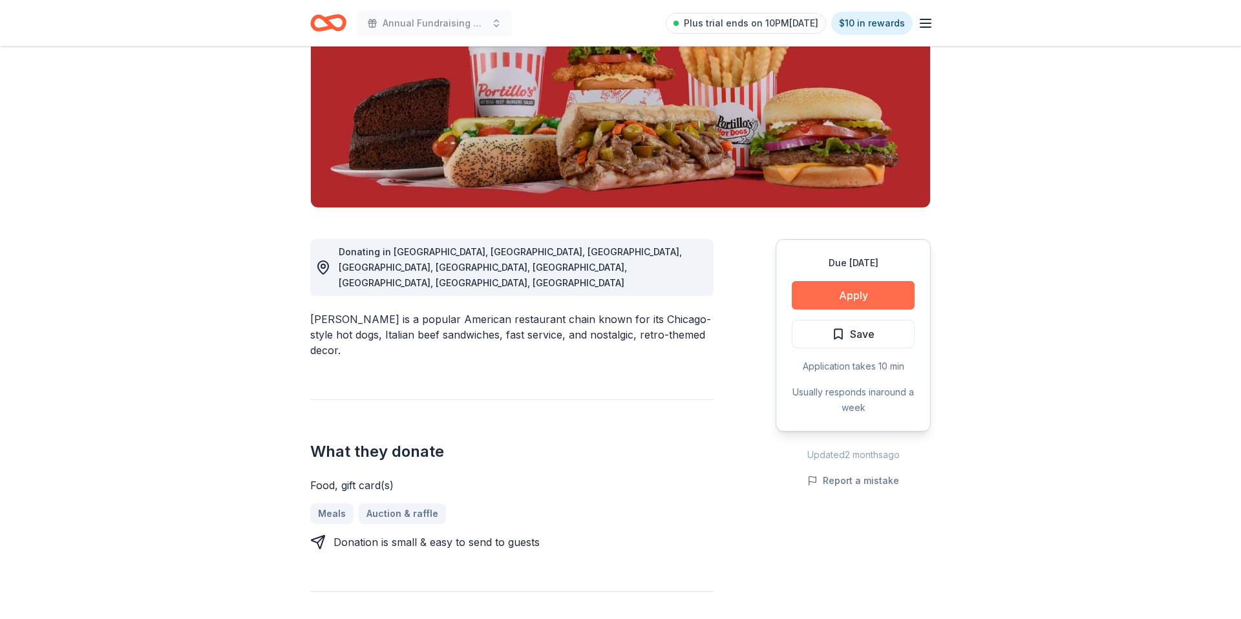
click at [871, 288] on button "Apply" at bounding box center [853, 295] width 123 height 28
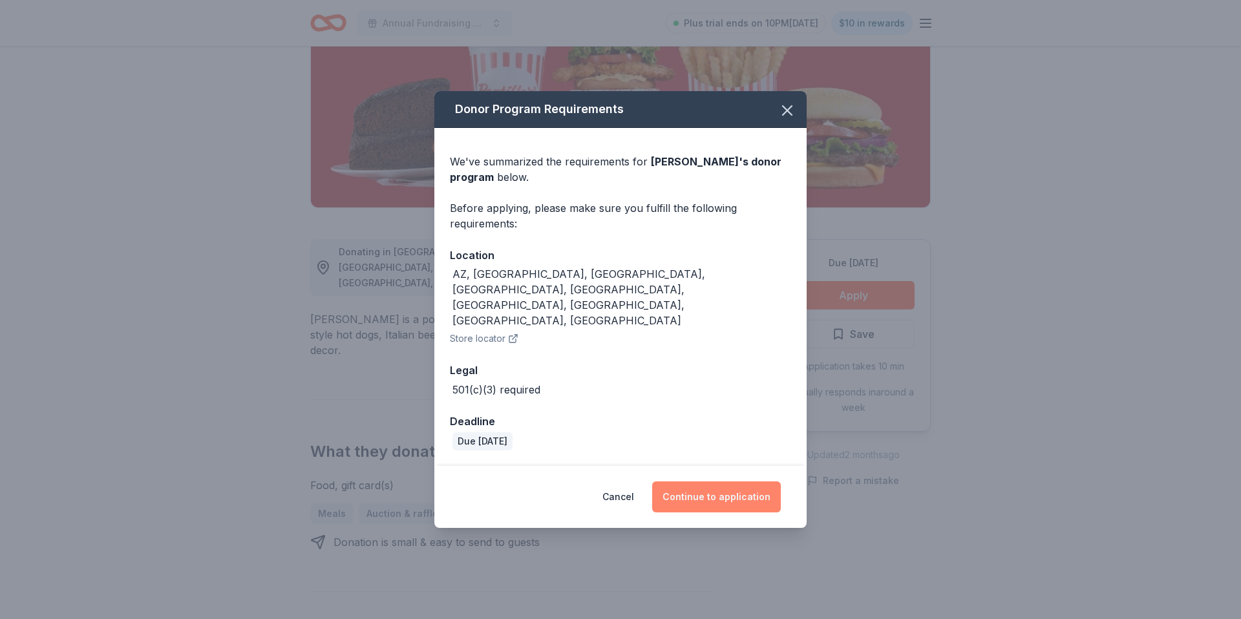
click at [695, 481] on button "Continue to application" at bounding box center [716, 496] width 129 height 31
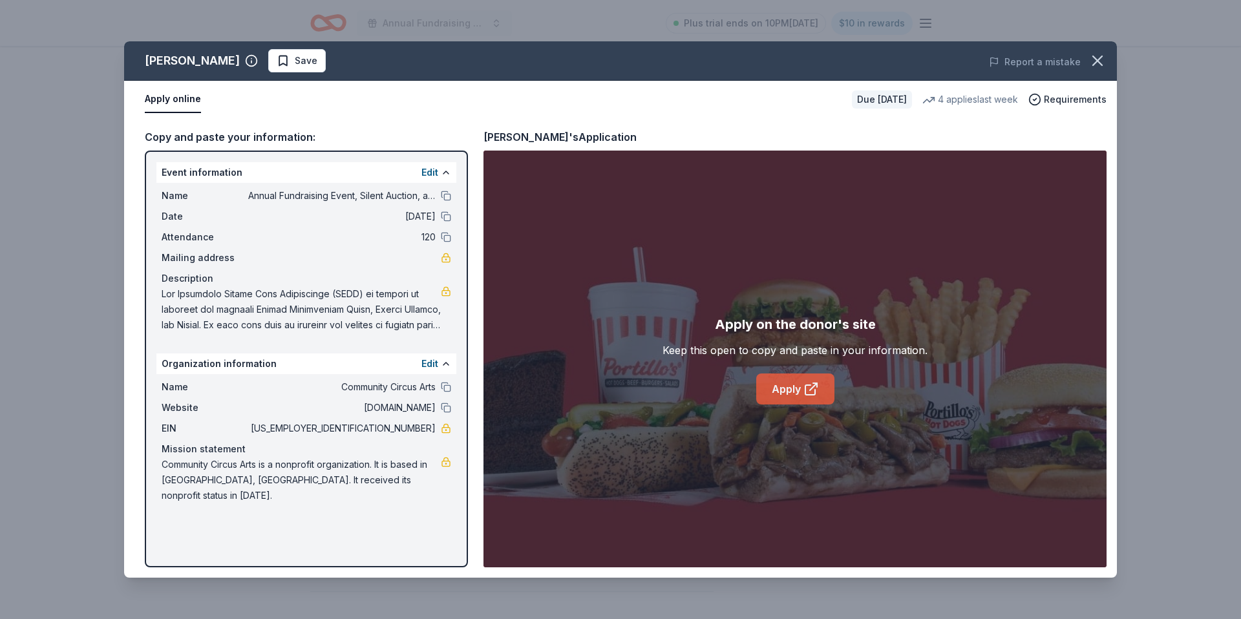
click at [785, 390] on link "Apply" at bounding box center [795, 389] width 78 height 31
